Goal: Task Accomplishment & Management: Use online tool/utility

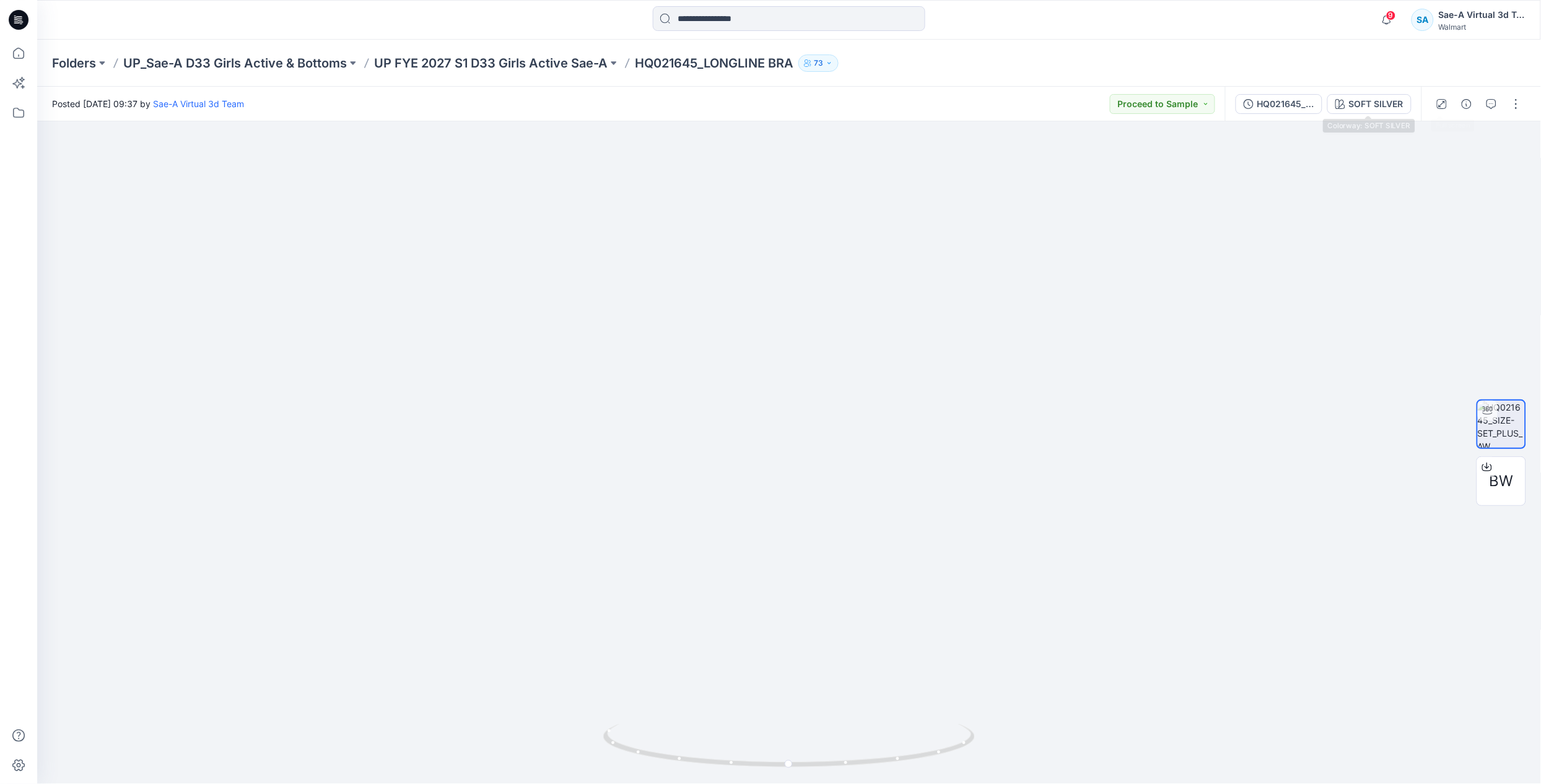
click at [1299, 95] on button "HQ021645_SIZE-SET_PLUS" at bounding box center [1279, 103] width 86 height 20
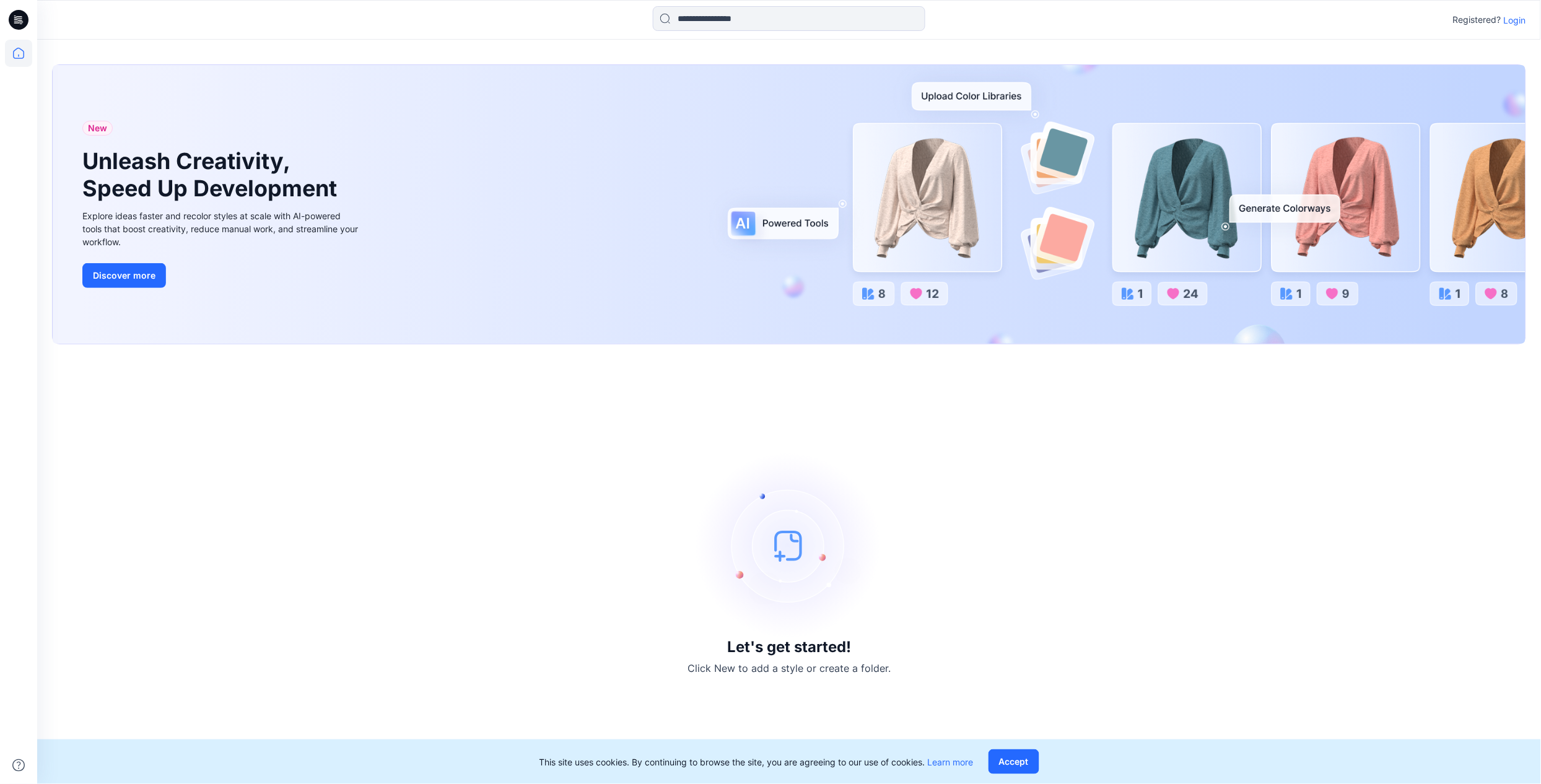
click at [1524, 20] on p "Login" at bounding box center [1515, 21] width 23 height 13
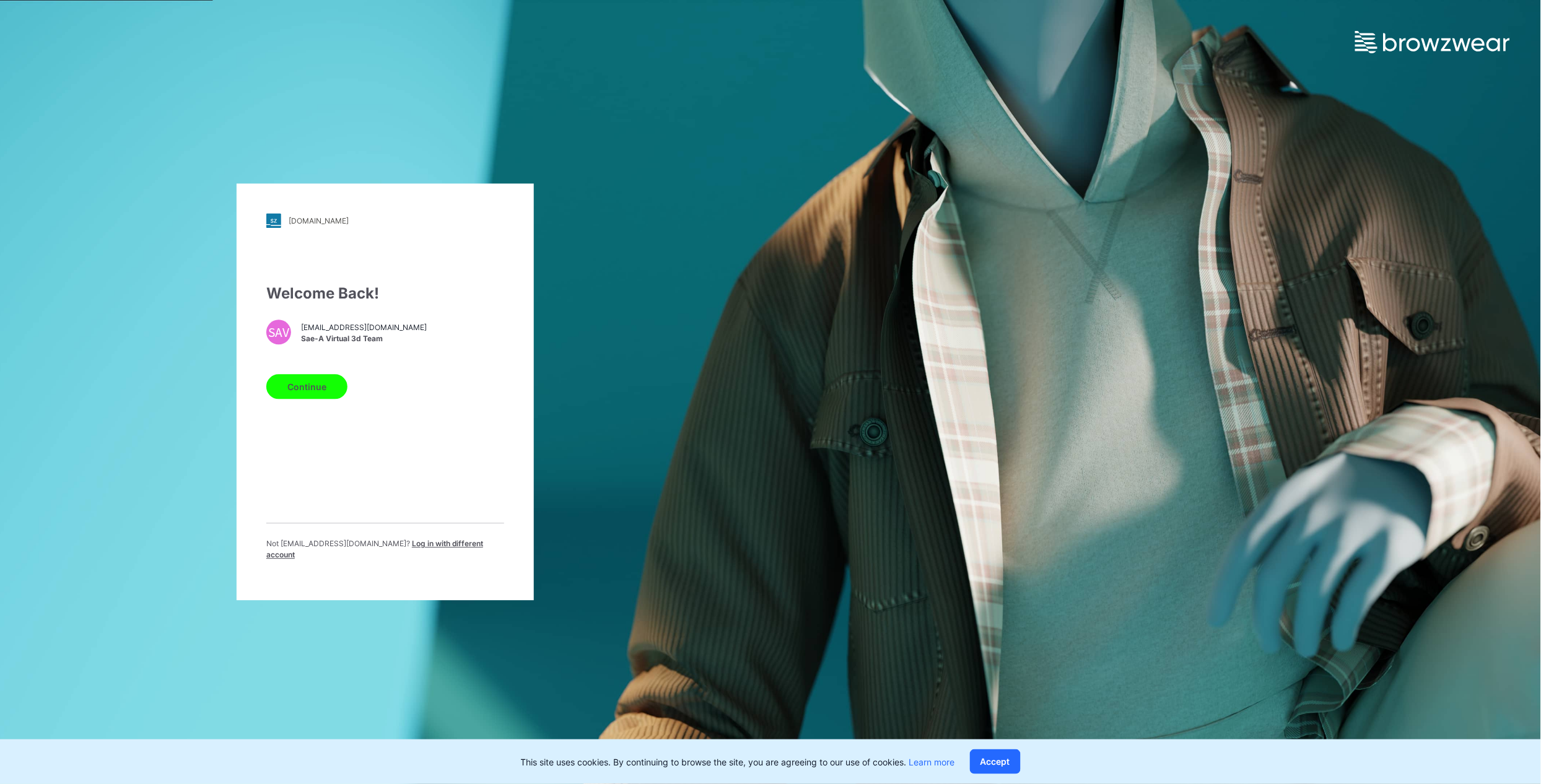
click at [306, 399] on button "Continue" at bounding box center [307, 387] width 81 height 24
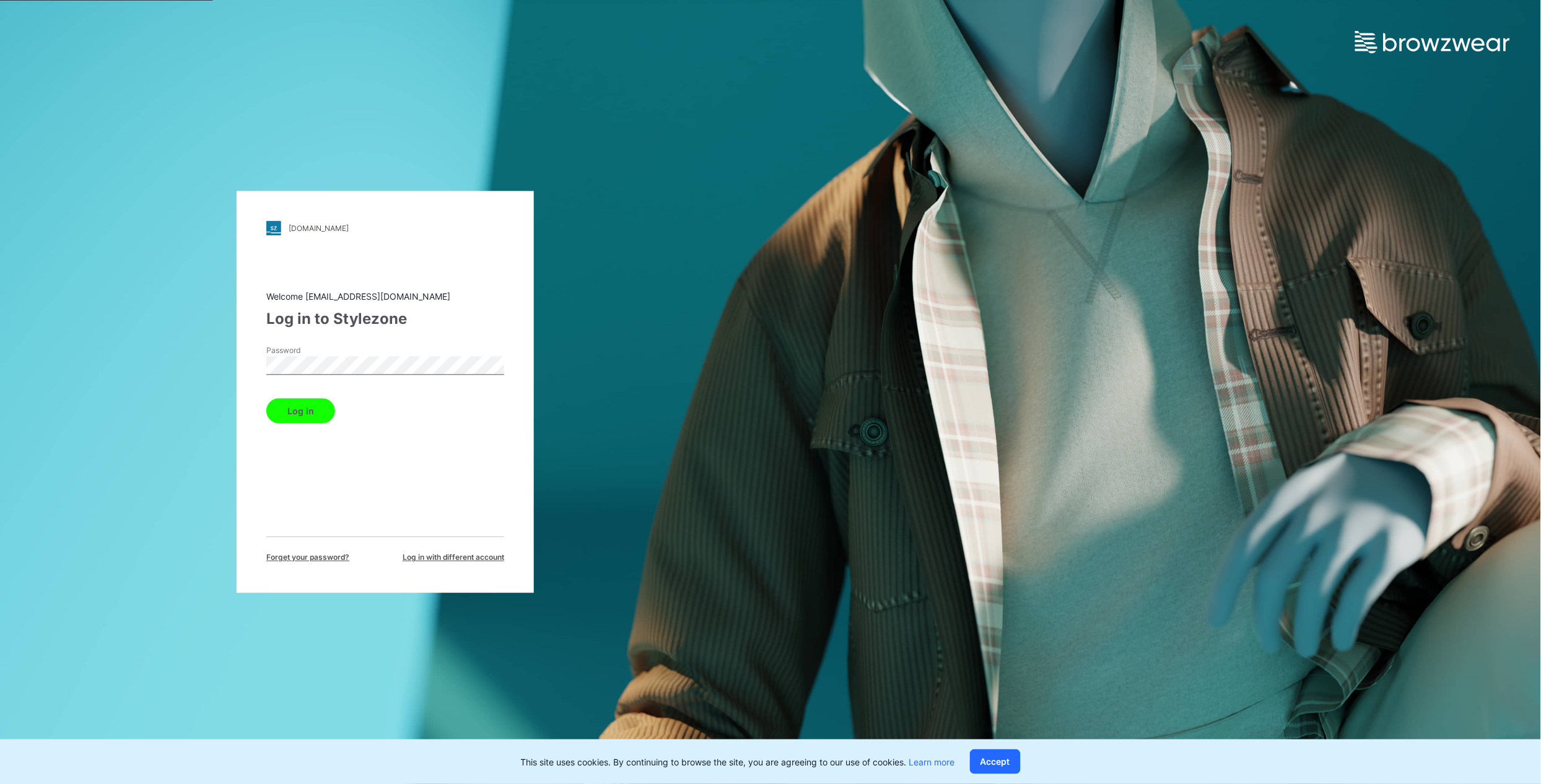
click at [300, 423] on button "Log in" at bounding box center [300, 411] width 69 height 24
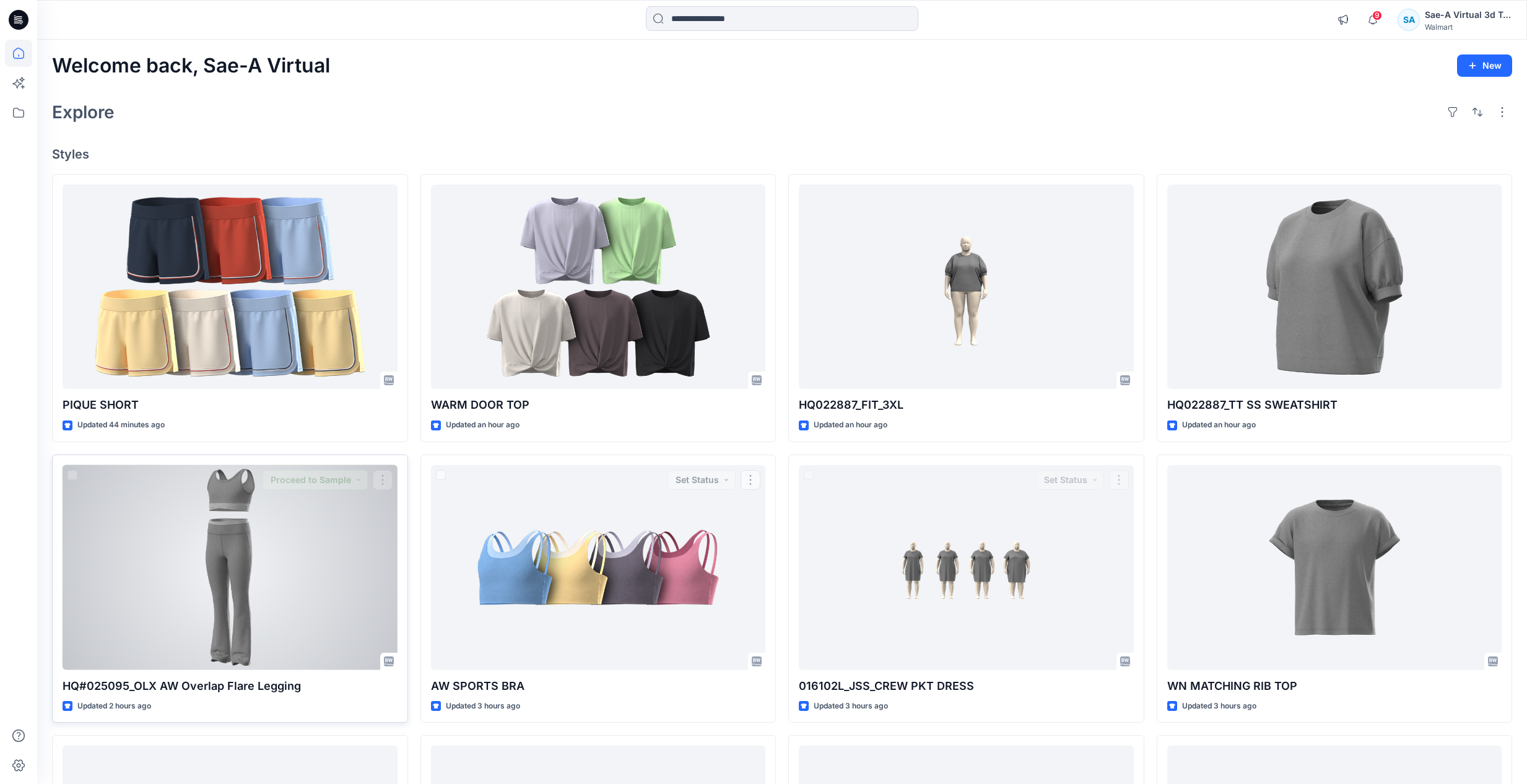
click at [235, 595] on div at bounding box center [230, 567] width 335 height 205
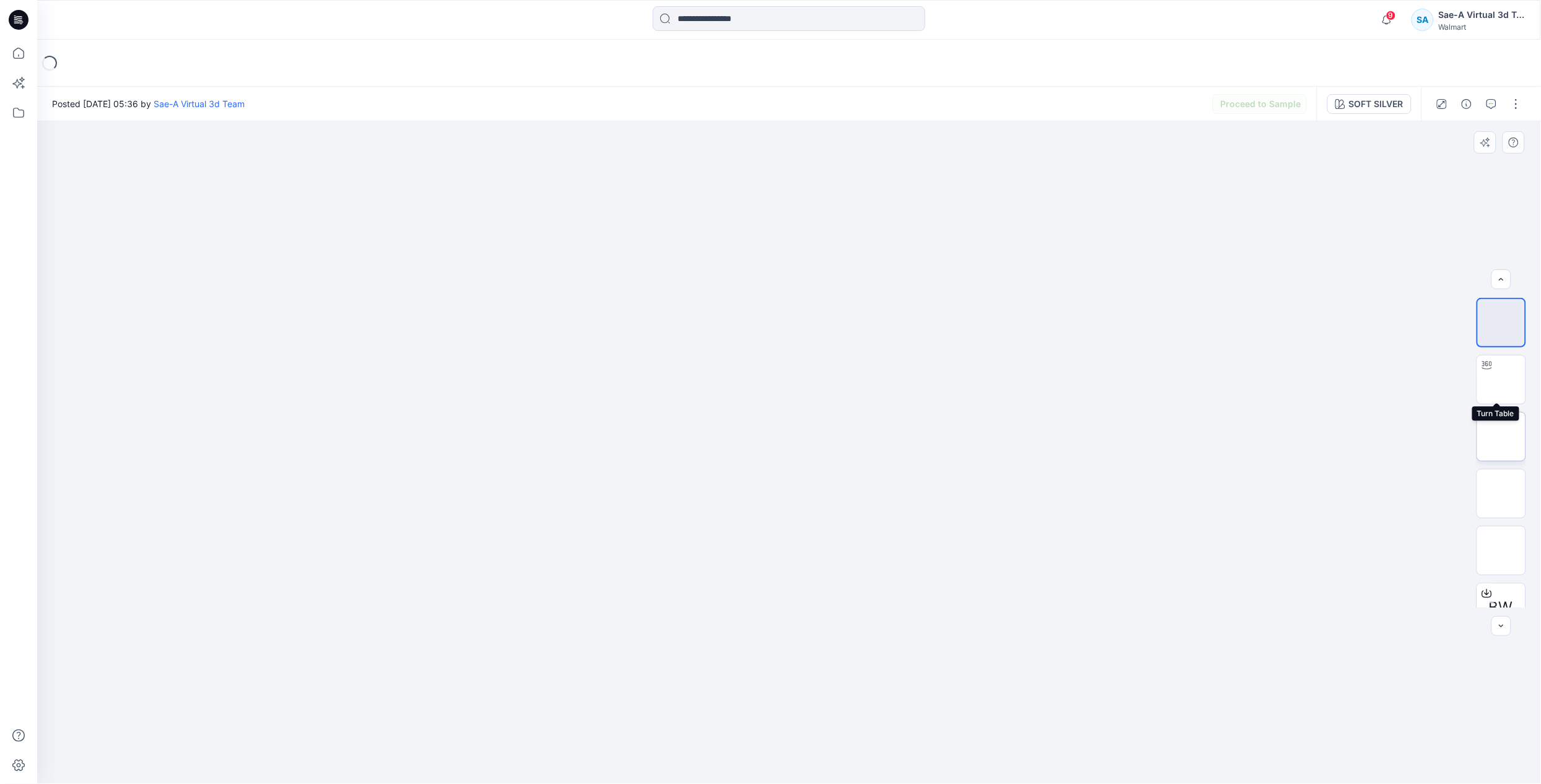
scroll to position [24, 0]
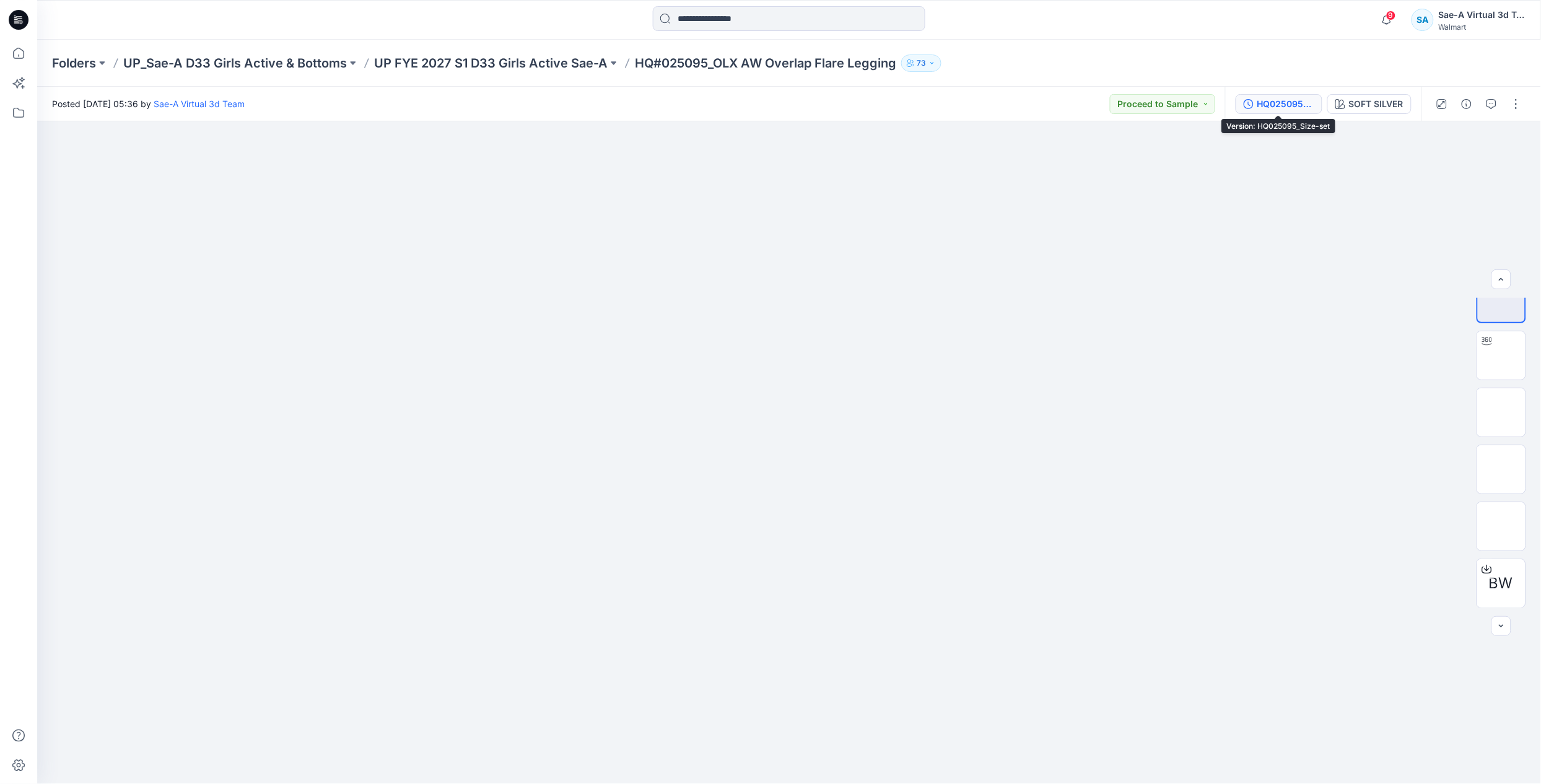
click at [1288, 107] on div "HQ025095_Size-set" at bounding box center [1286, 104] width 57 height 14
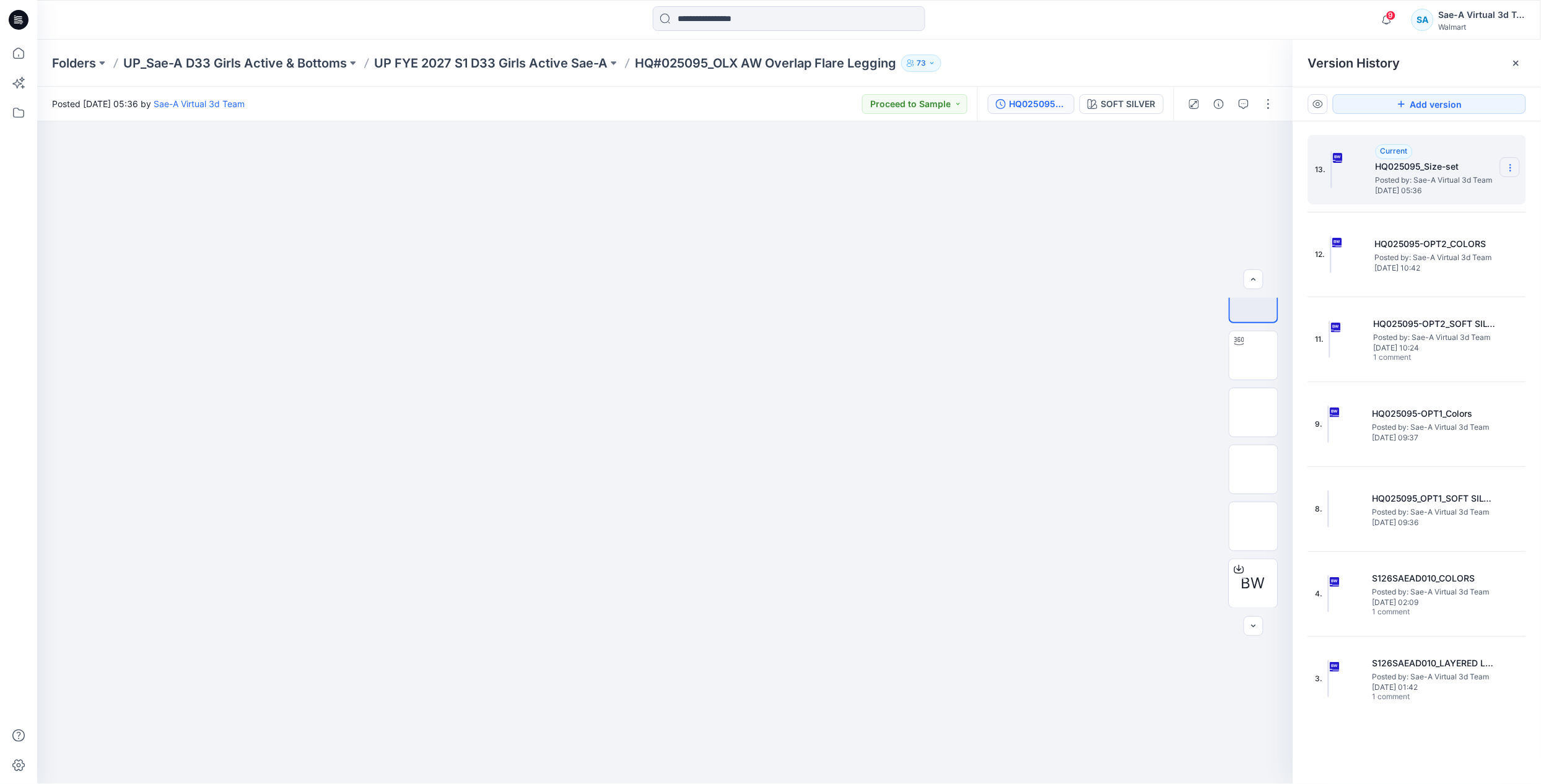
click at [1507, 160] on section at bounding box center [1509, 167] width 20 height 20
click at [1463, 214] on span "Duplicate Version" at bounding box center [1430, 218] width 70 height 15
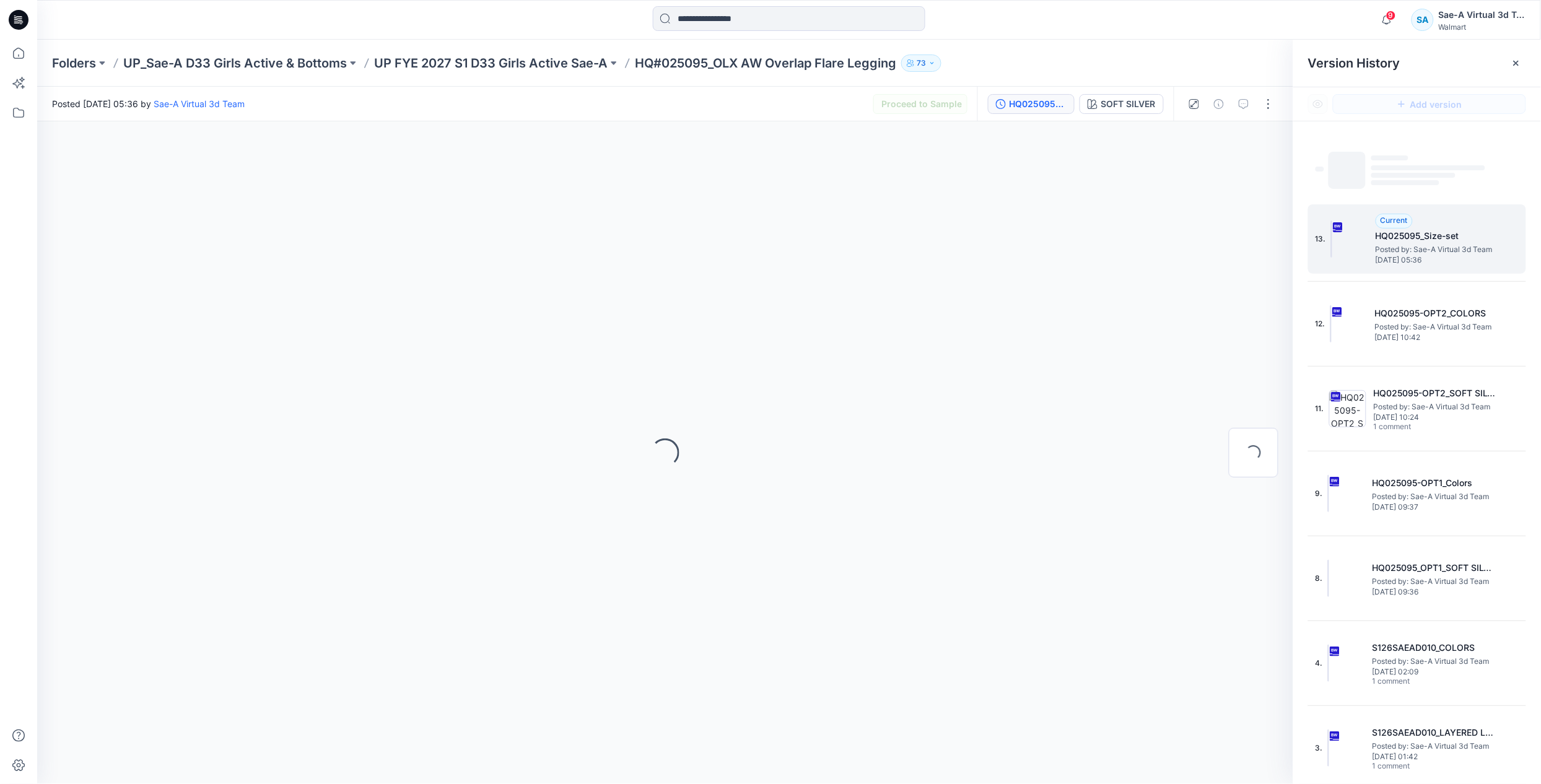
scroll to position [0, 0]
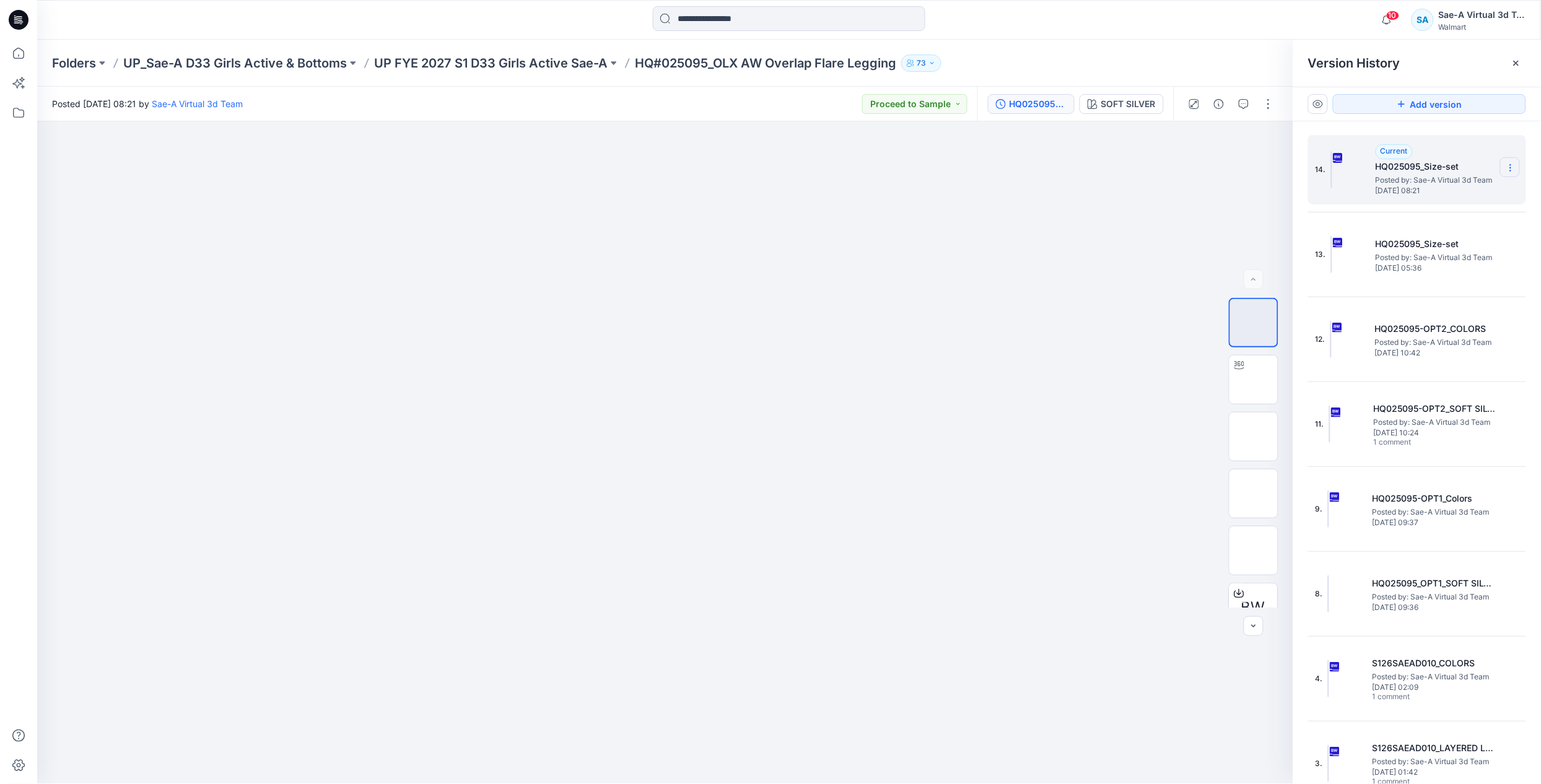
click at [1505, 168] on icon at bounding box center [1510, 167] width 10 height 10
click at [1463, 239] on div "Rename Version" at bounding box center [1443, 242] width 144 height 24
click at [1474, 161] on input "**********" at bounding box center [1449, 165] width 136 height 20
type input "**********"
click at [1212, 59] on div "Folders UP_Sae-A D33 Girls Active & Bottoms UP FYE 2027 S1 D33 Girls Active Sae…" at bounding box center [740, 63] width 1378 height 17
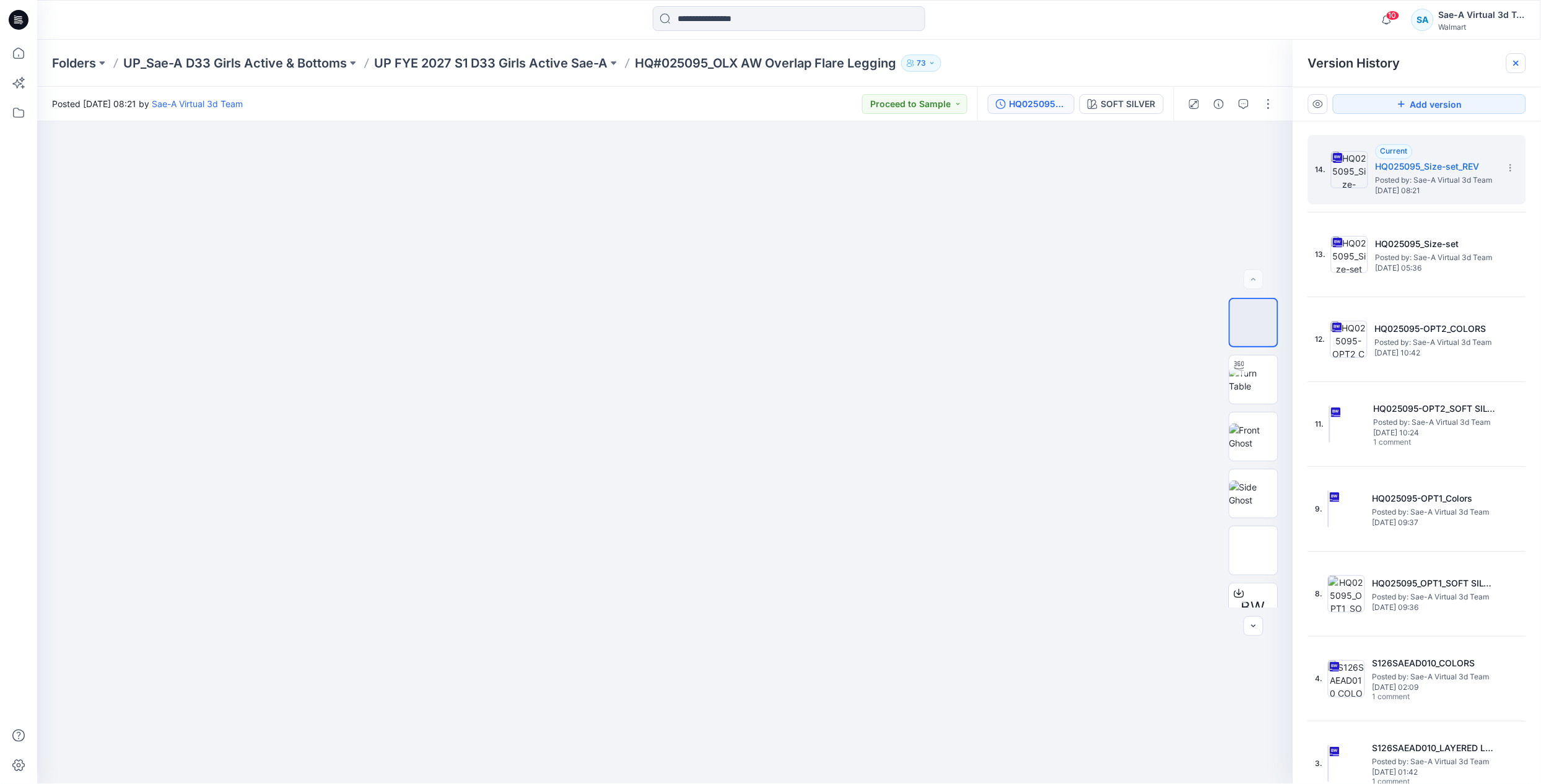
click at [1518, 63] on icon at bounding box center [1516, 63] width 10 height 10
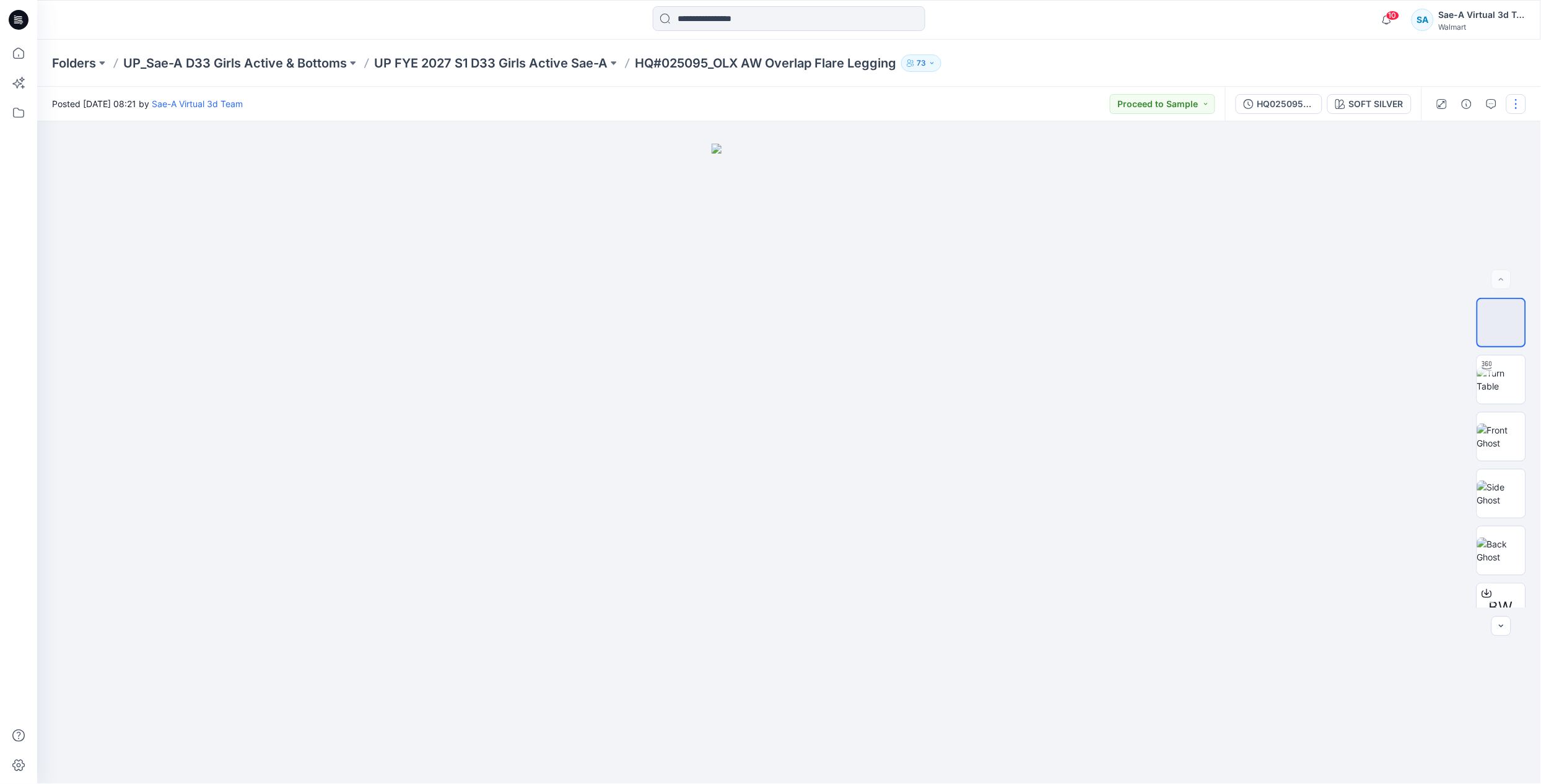
click at [1515, 97] on button "button" at bounding box center [1516, 103] width 20 height 20
click at [1449, 163] on button "Edit" at bounding box center [1463, 167] width 114 height 23
